Goal: Task Accomplishment & Management: Use online tool/utility

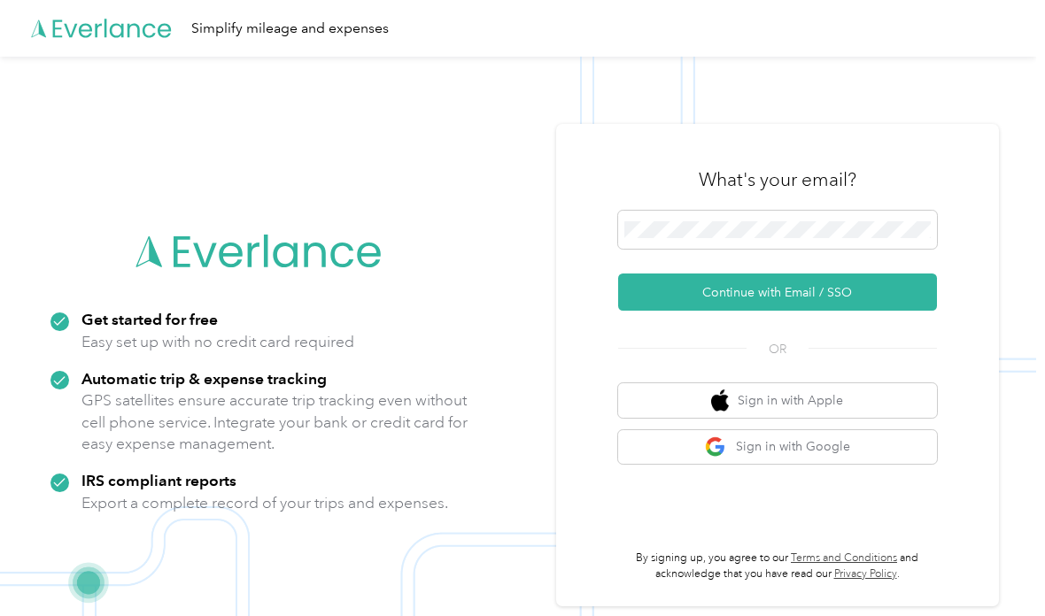
click at [869, 311] on button "Continue with Email / SSO" at bounding box center [777, 292] width 319 height 37
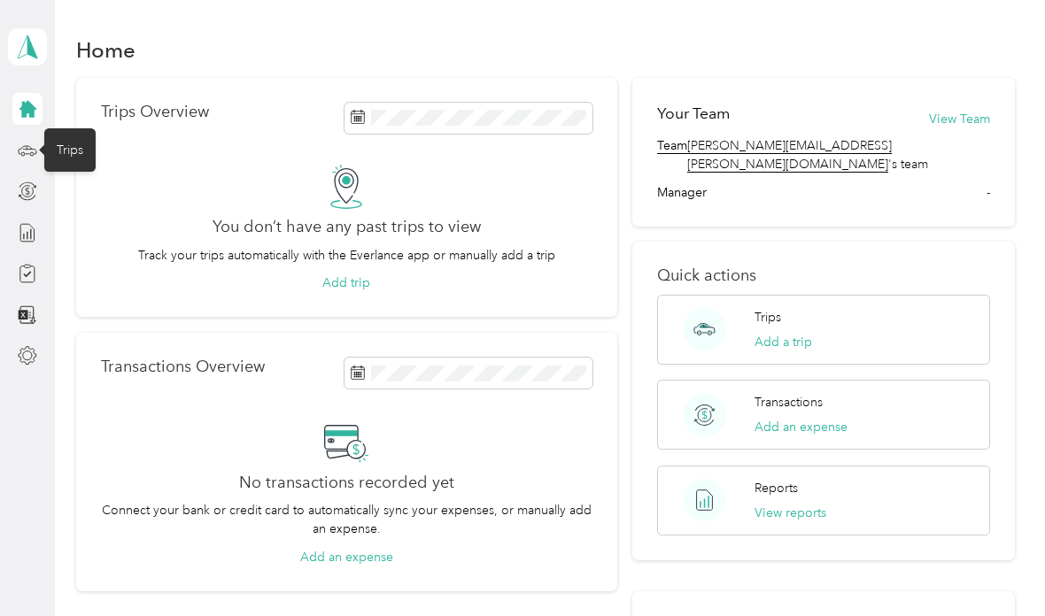
click at [35, 142] on icon at bounding box center [27, 150] width 19 height 19
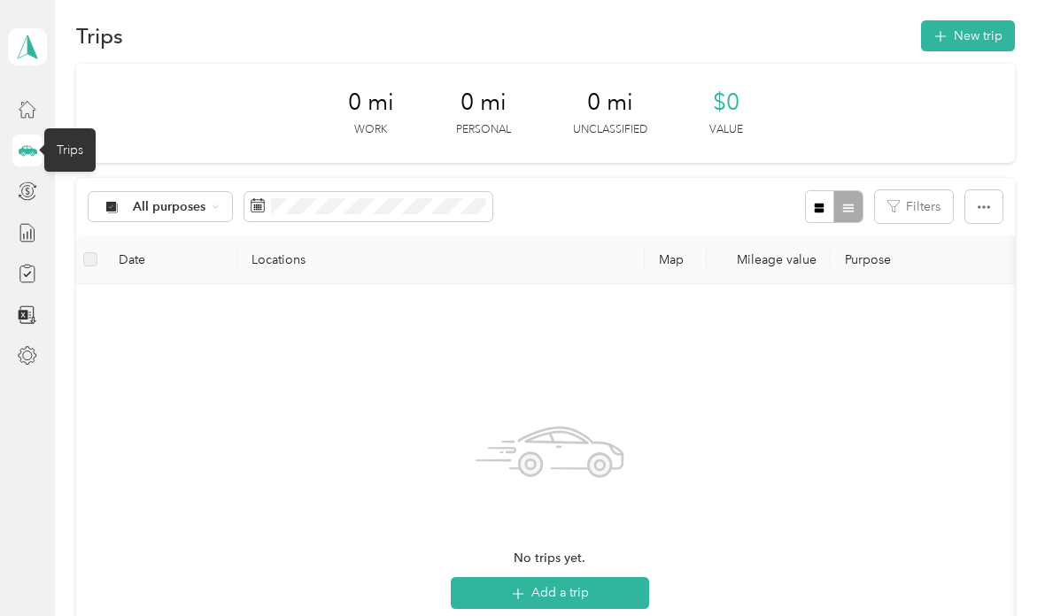
scroll to position [15, 0]
click at [41, 189] on div at bounding box center [27, 191] width 30 height 32
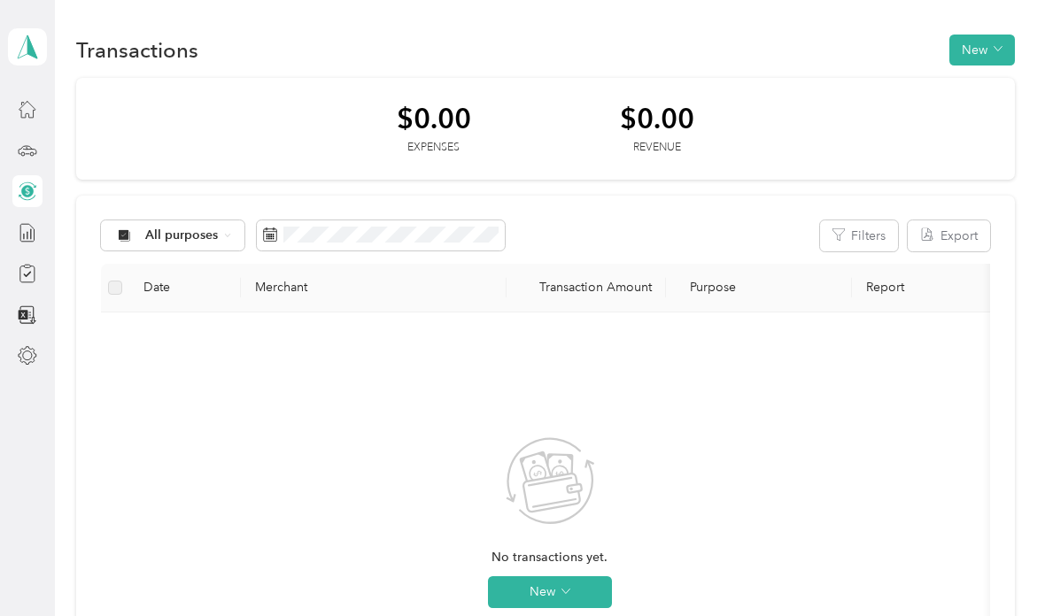
click at [35, 48] on icon at bounding box center [27, 47] width 27 height 25
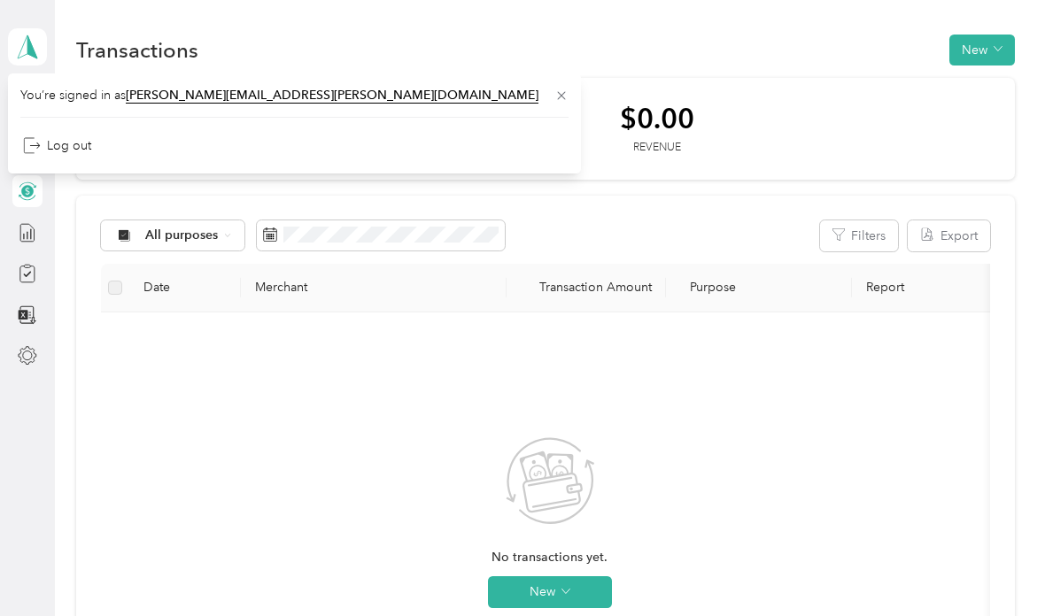
click at [129, 413] on div "No transactions yet. New" at bounding box center [549, 537] width 868 height 421
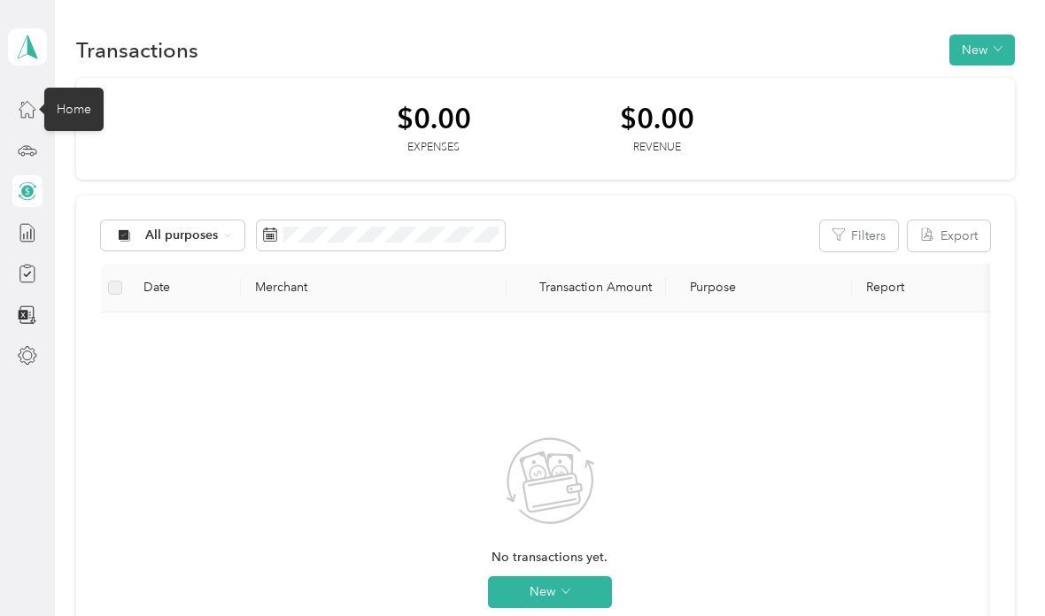
click at [34, 99] on icon at bounding box center [27, 108] width 19 height 19
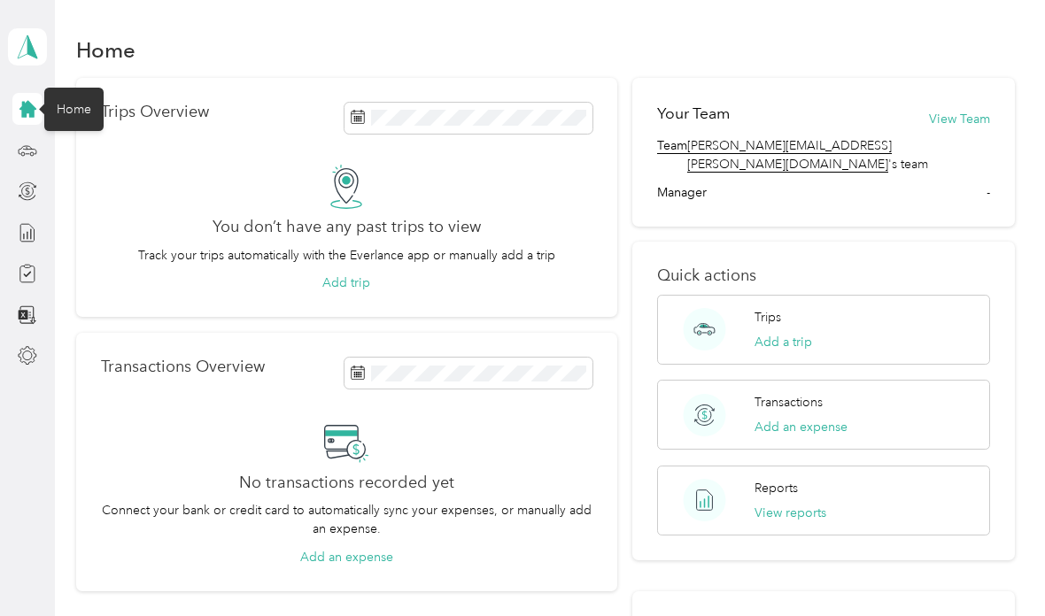
click at [353, 548] on button "Add an expense" at bounding box center [346, 557] width 93 height 19
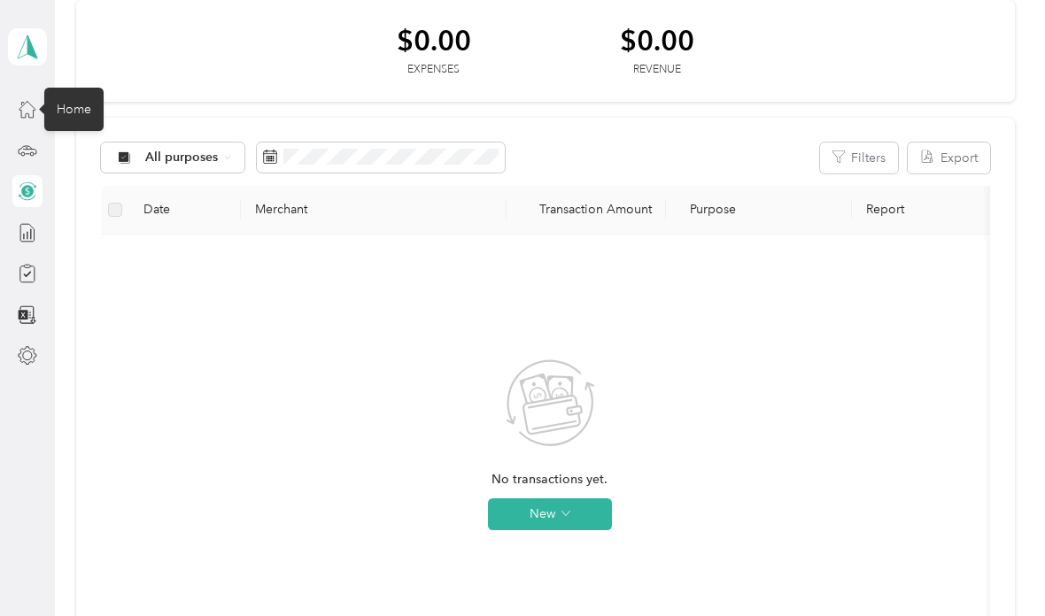
scroll to position [81, 0]
